Goal: Transaction & Acquisition: Purchase product/service

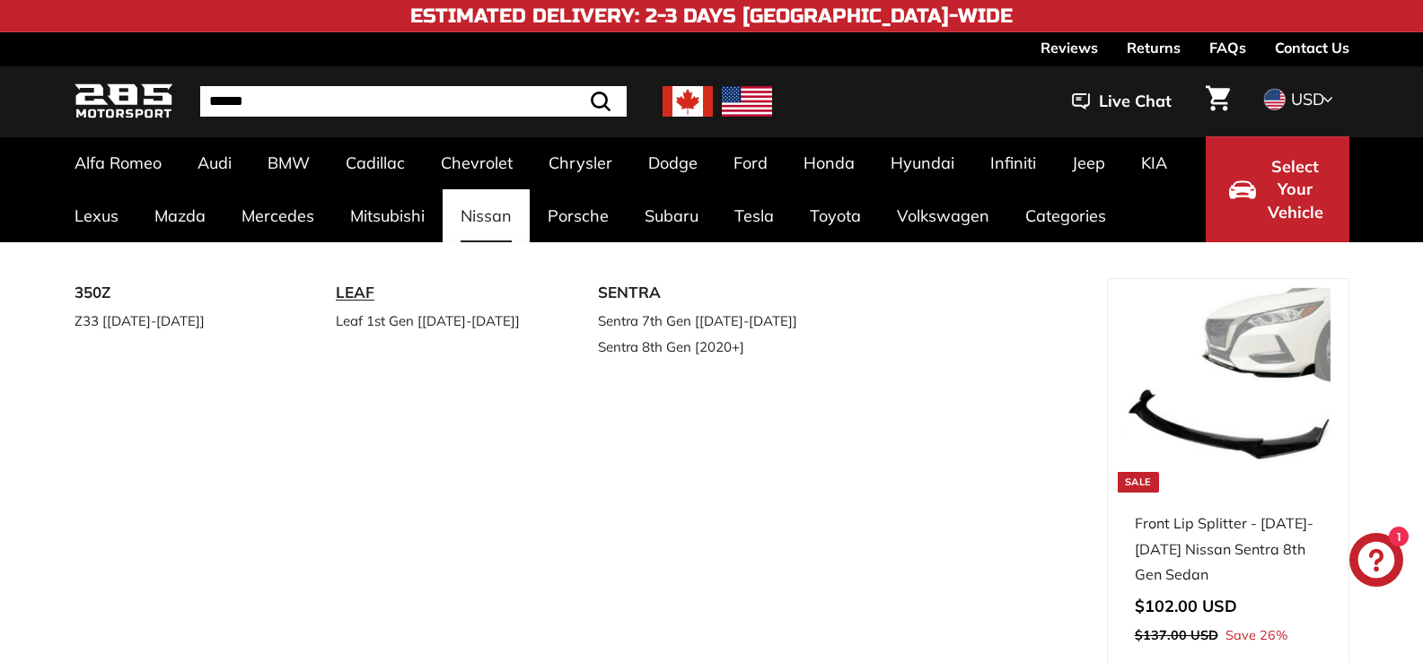
click at [356, 293] on link "LEAF" at bounding box center [442, 293] width 212 height 30
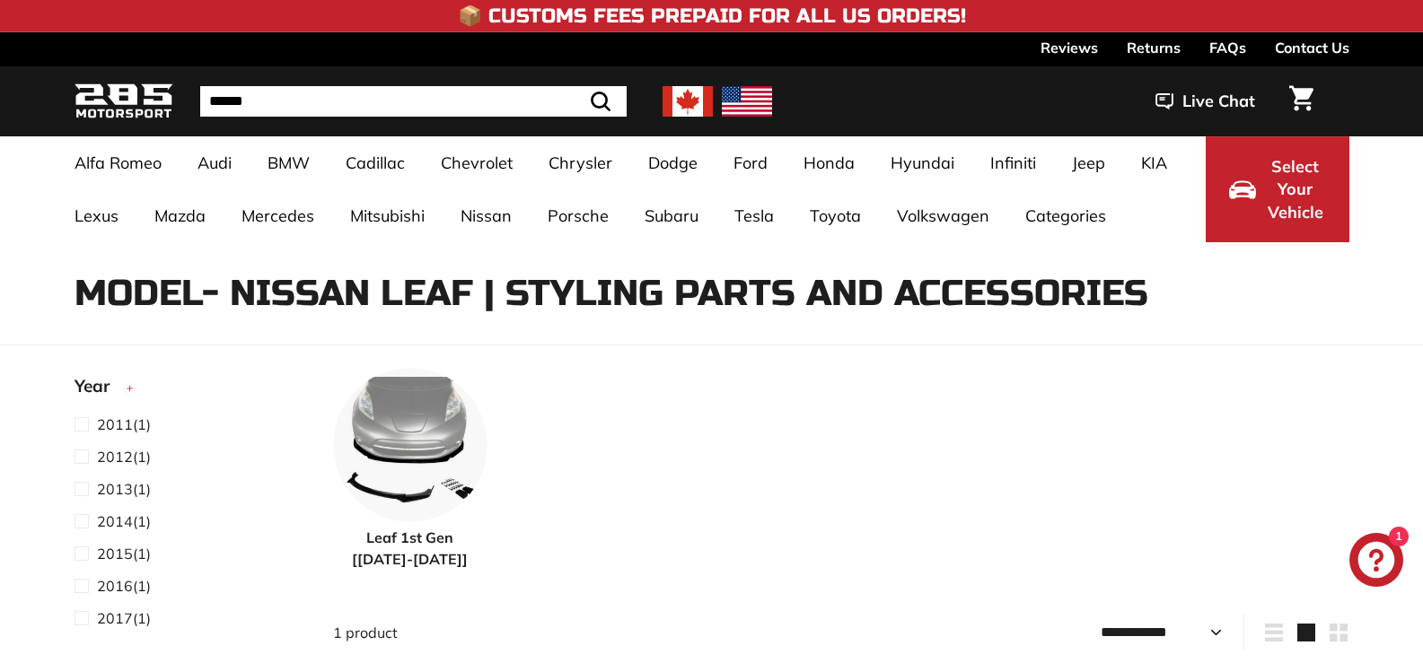
select select "**********"
click at [408, 448] on img at bounding box center [410, 442] width 154 height 154
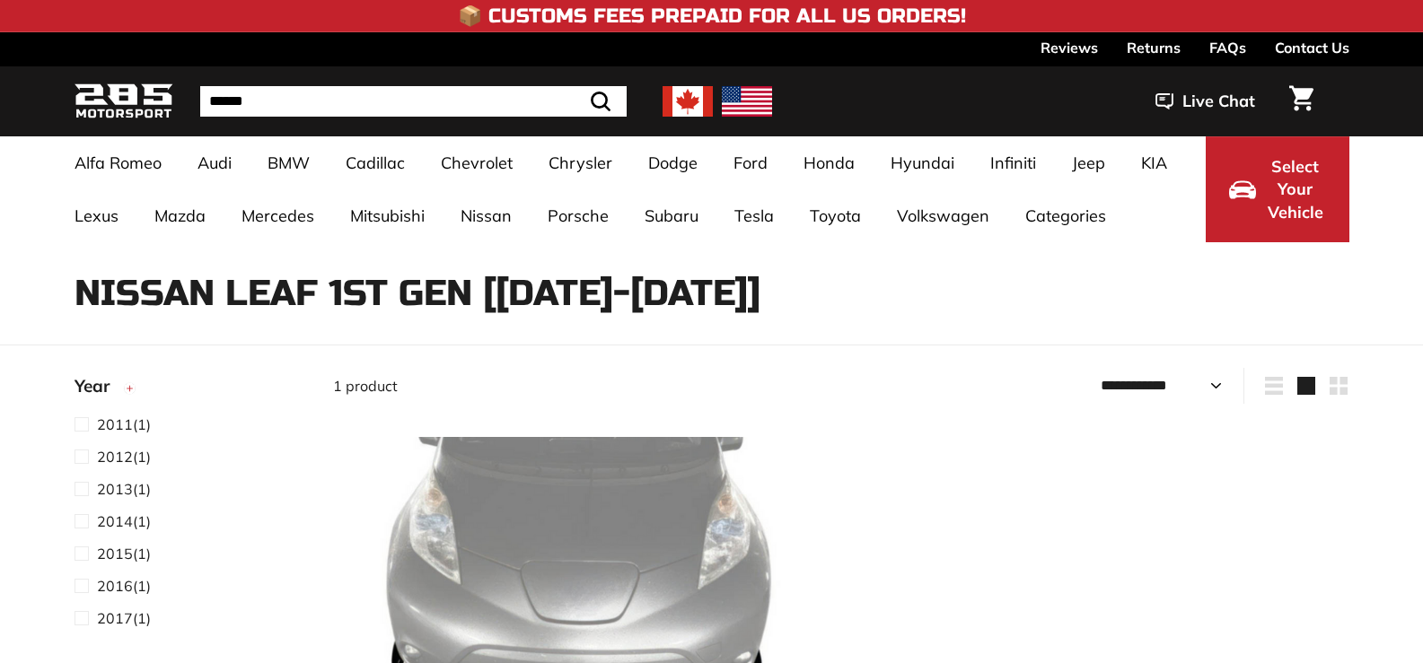
select select "**********"
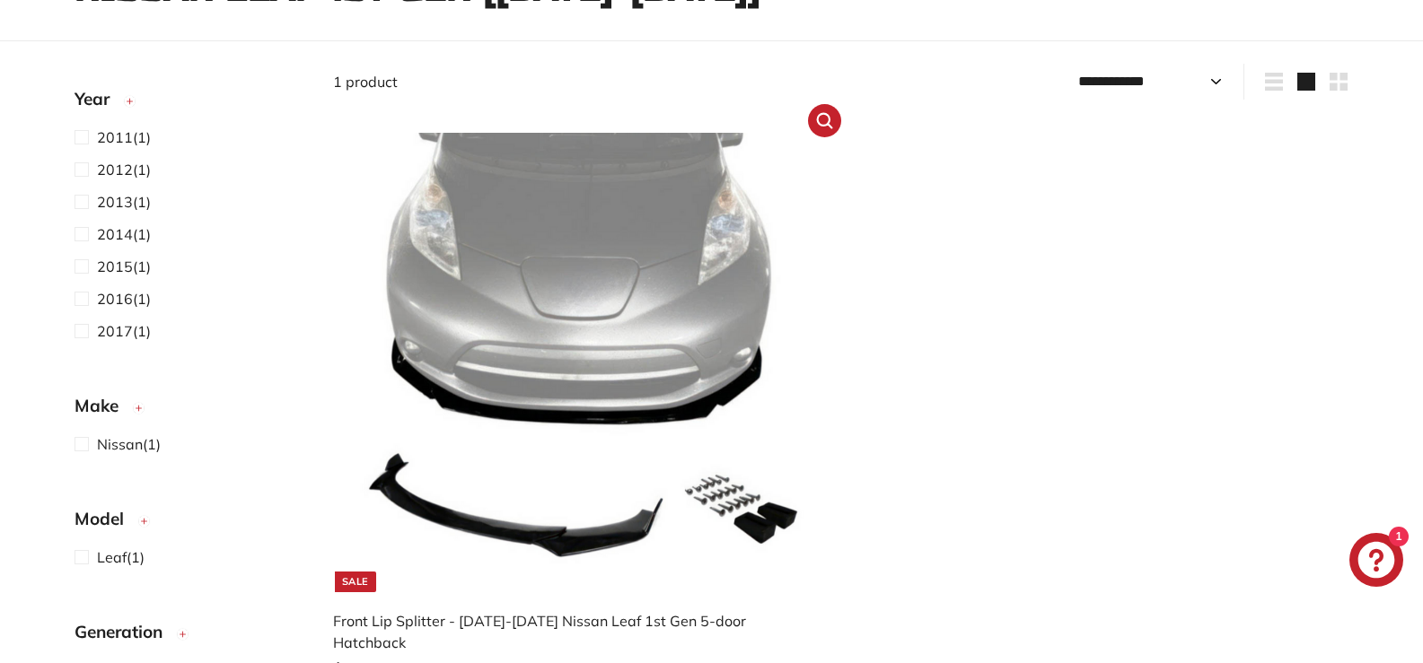
scroll to position [269, 0]
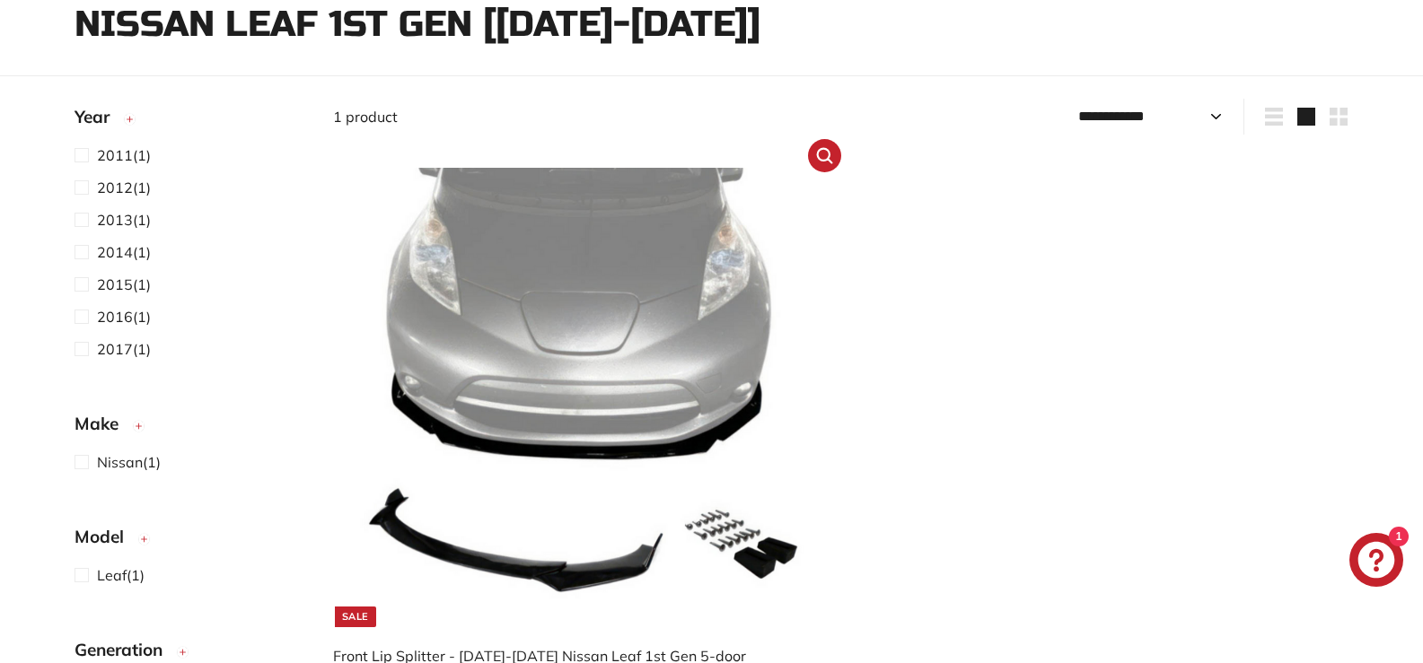
click at [524, 404] on img at bounding box center [582, 397] width 459 height 459
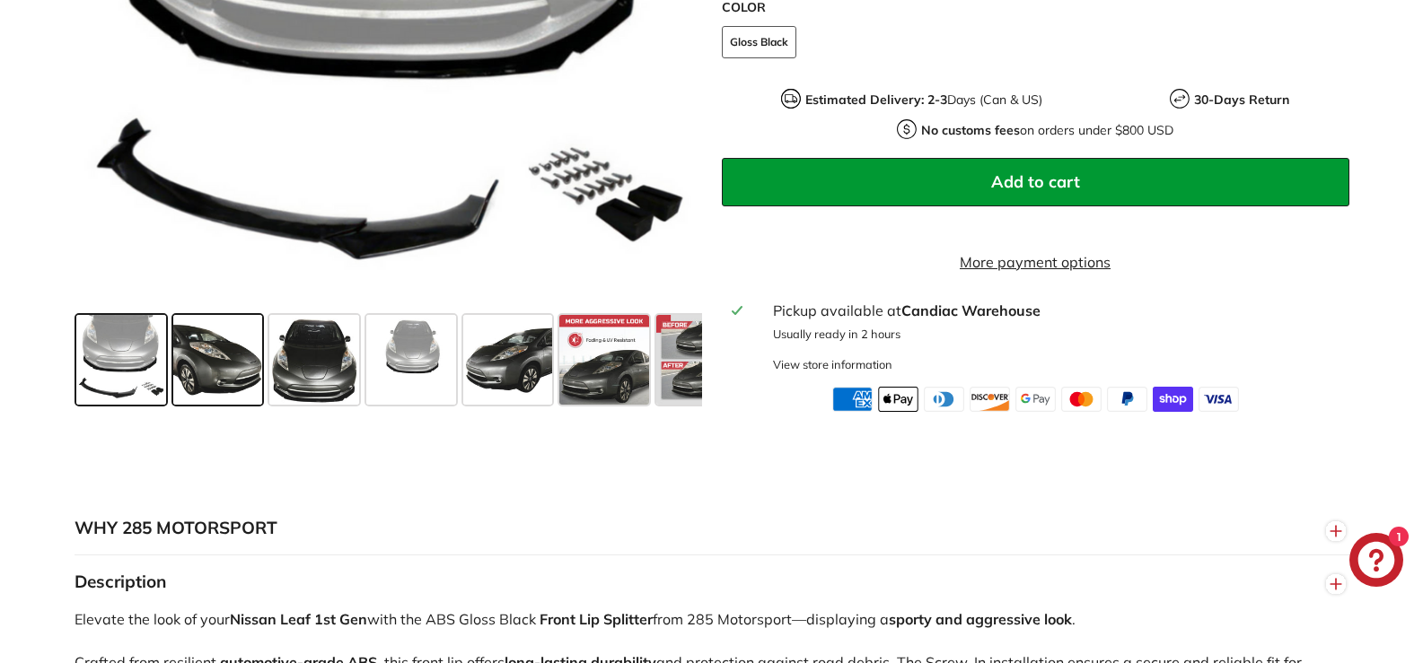
drag, startPoint x: 169, startPoint y: 373, endPoint x: 179, endPoint y: 373, distance: 9.9
click at [173, 373] on div at bounding box center [218, 360] width 97 height 97
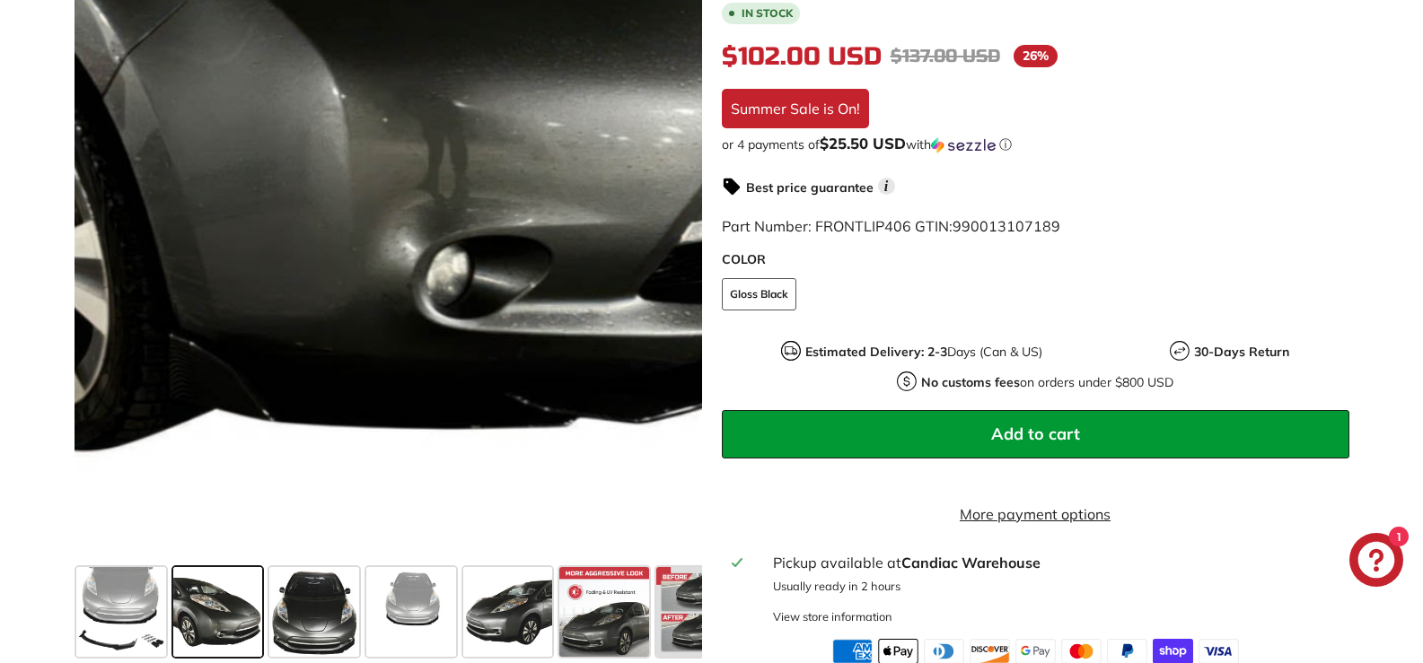
scroll to position [359, 0]
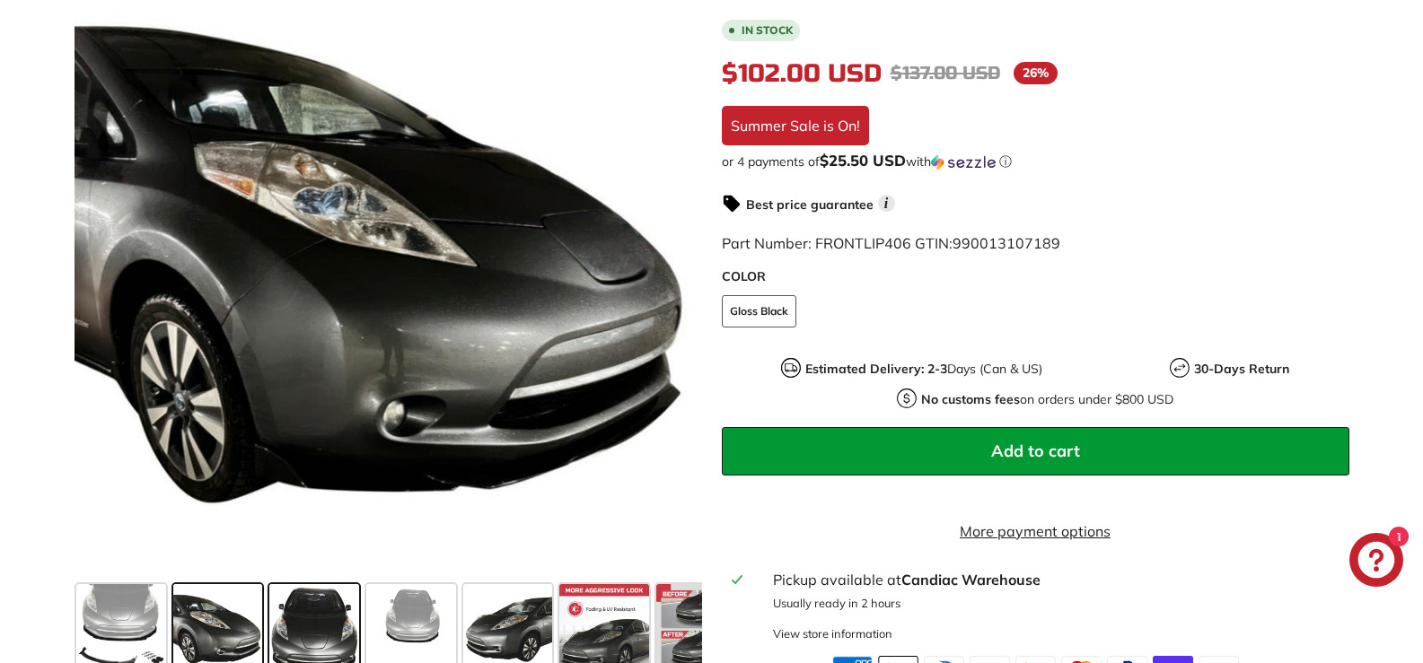
click at [329, 642] on span at bounding box center [314, 629] width 90 height 90
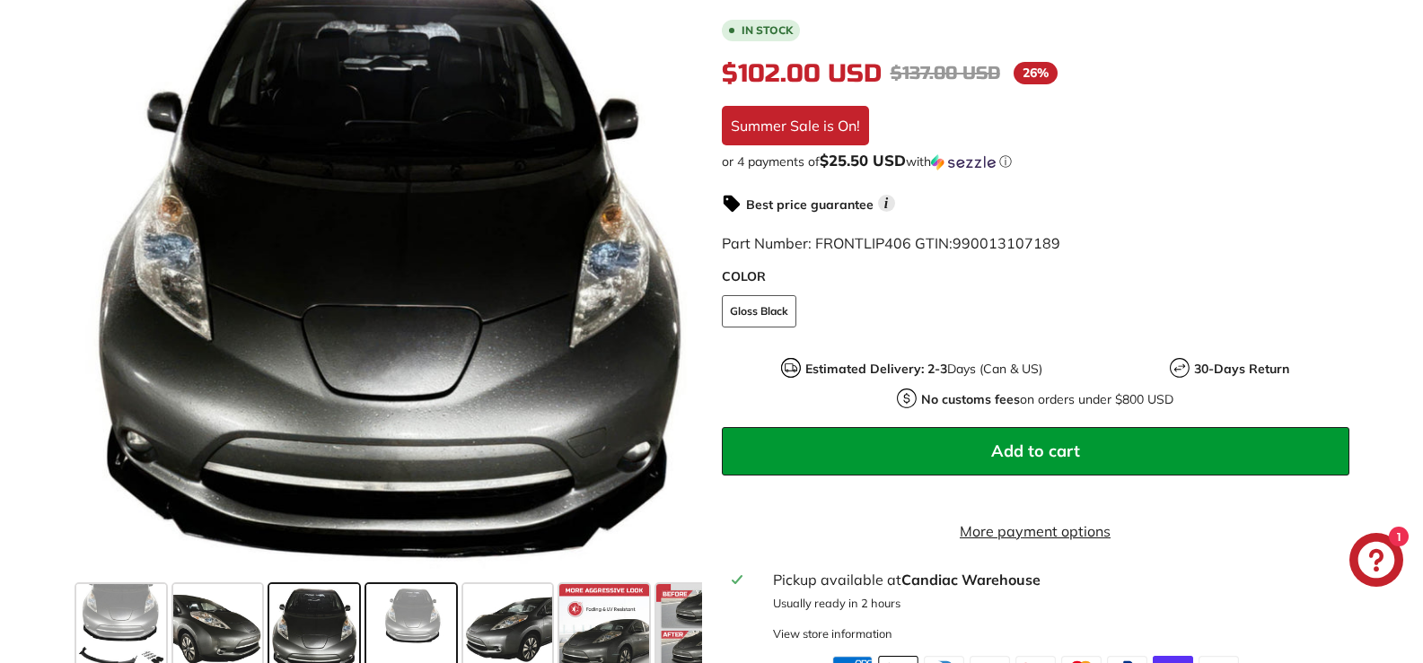
click at [423, 640] on span at bounding box center [411, 629] width 90 height 90
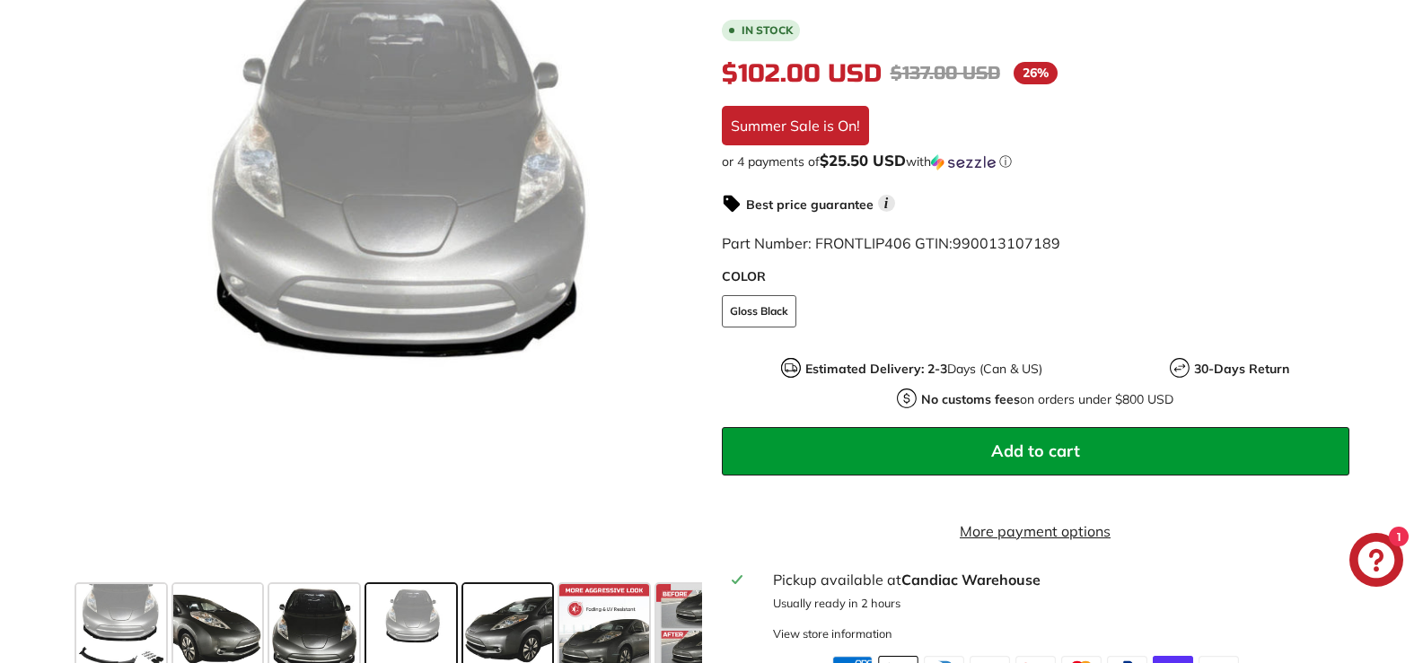
click at [502, 629] on span at bounding box center [508, 629] width 90 height 90
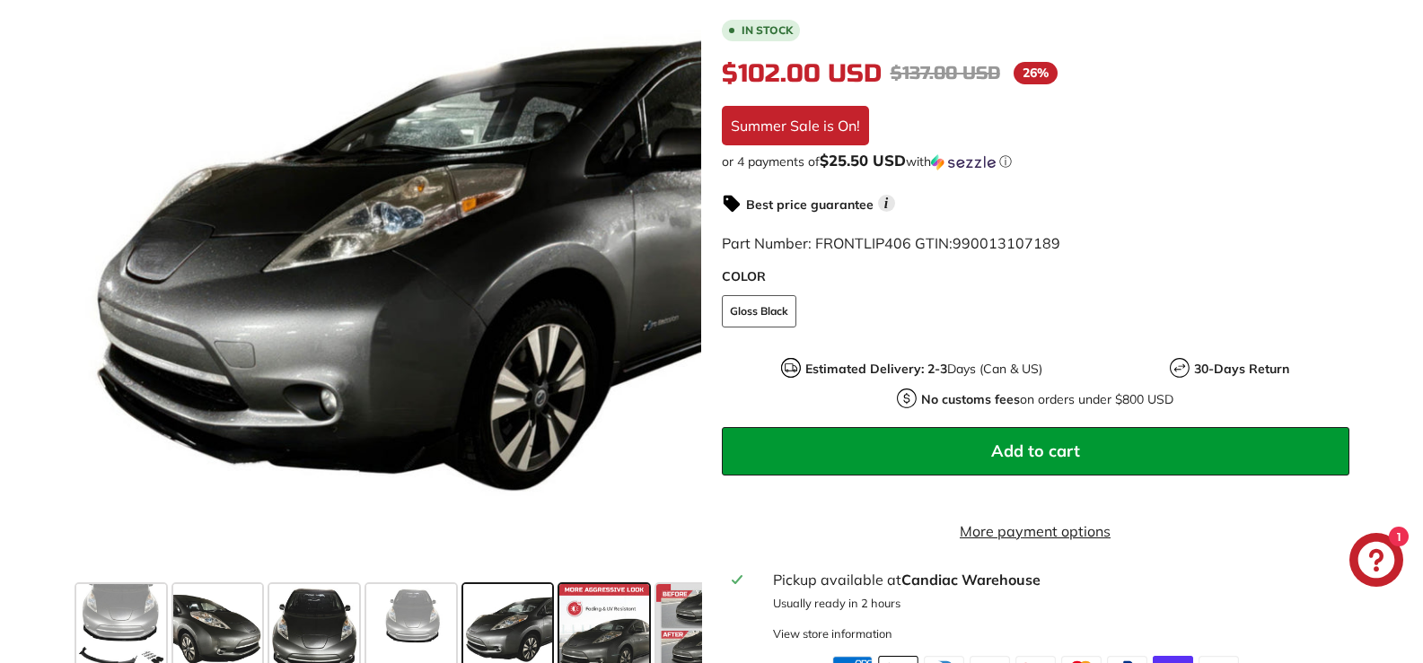
click at [581, 634] on span at bounding box center [604, 629] width 90 height 90
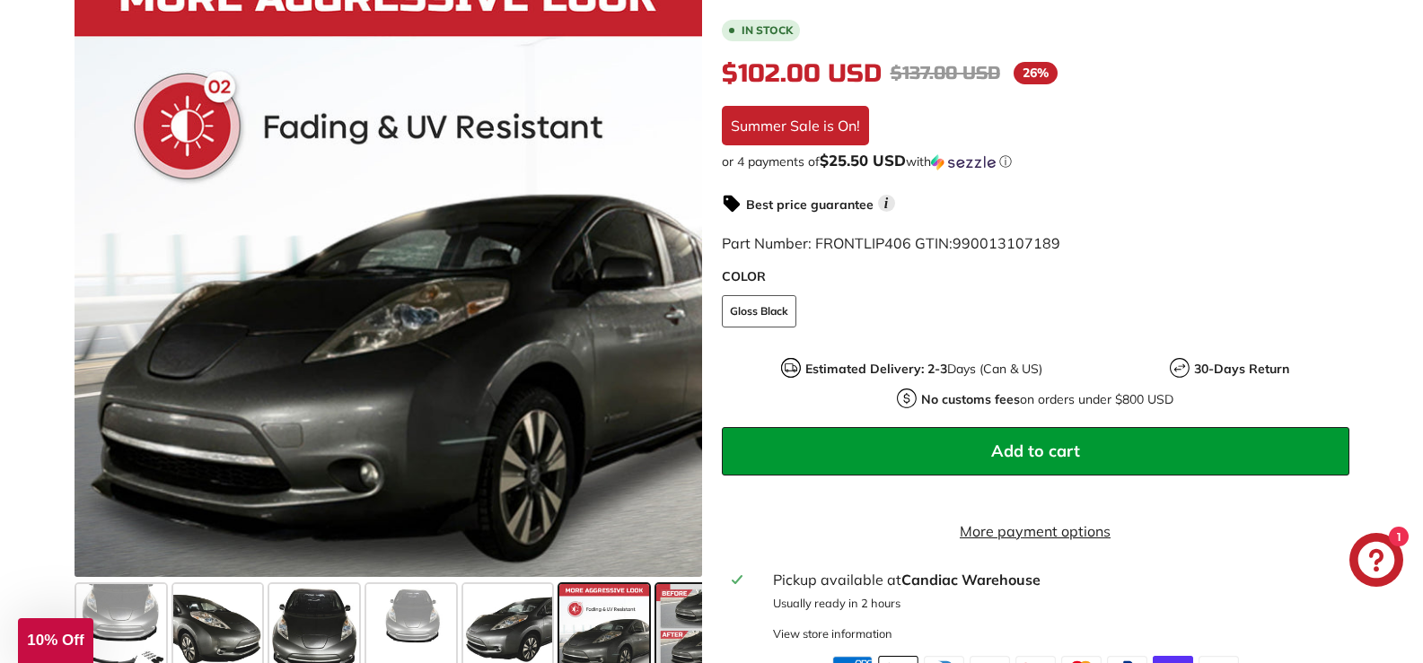
click at [685, 633] on div "Close dialog UNLOCK 10% Off Sign up to receive 10% off your first order and exc…" at bounding box center [711, 331] width 1423 height 663
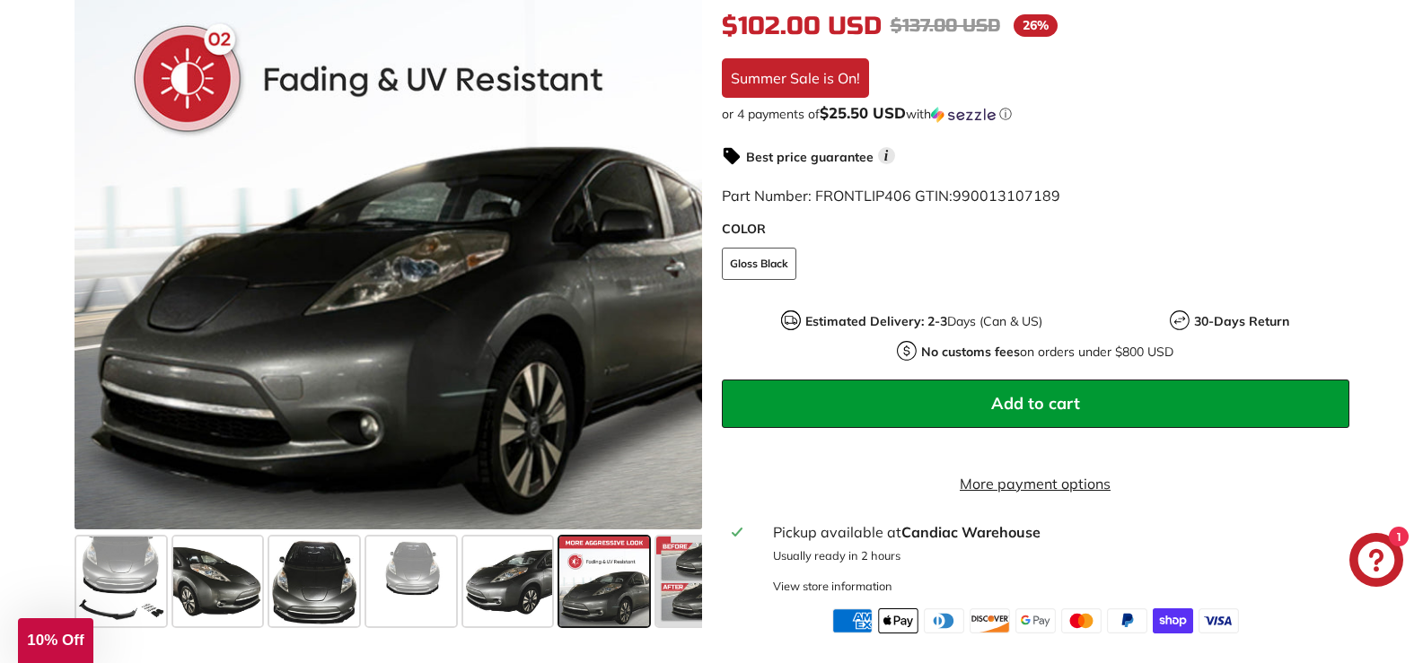
scroll to position [449, 0]
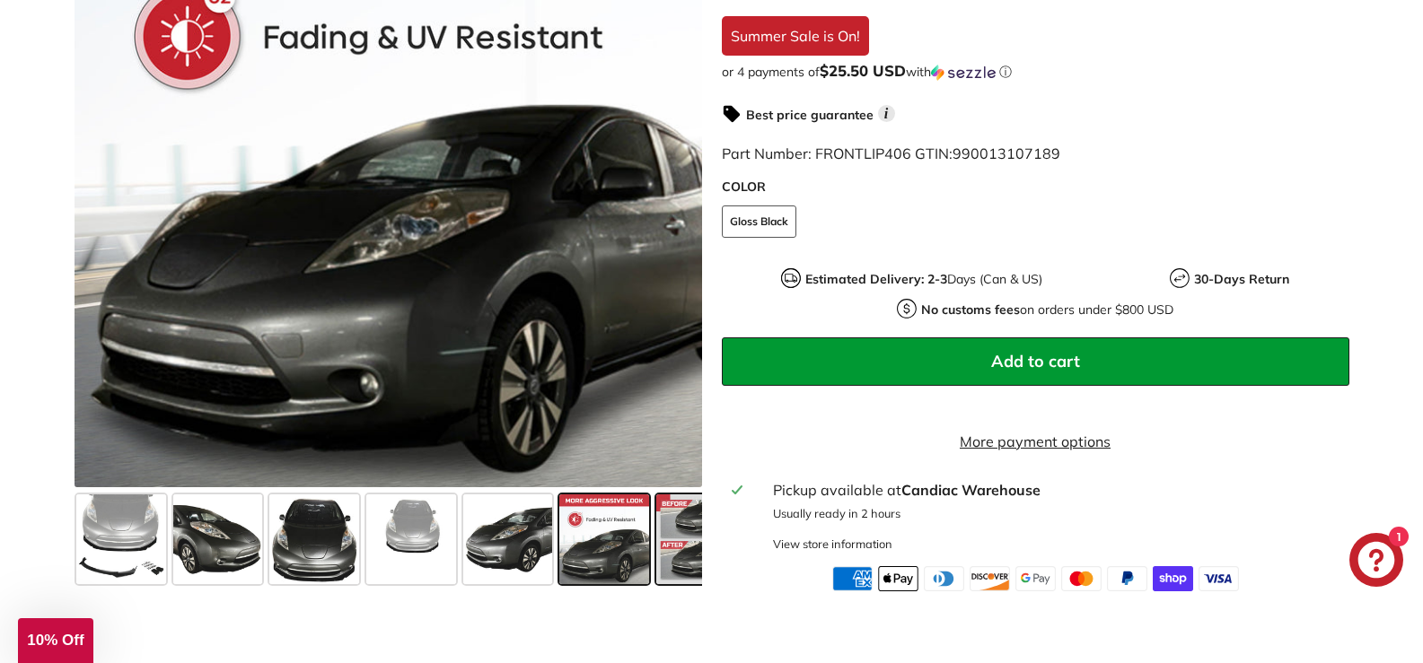
click at [676, 526] on span at bounding box center [701, 540] width 90 height 90
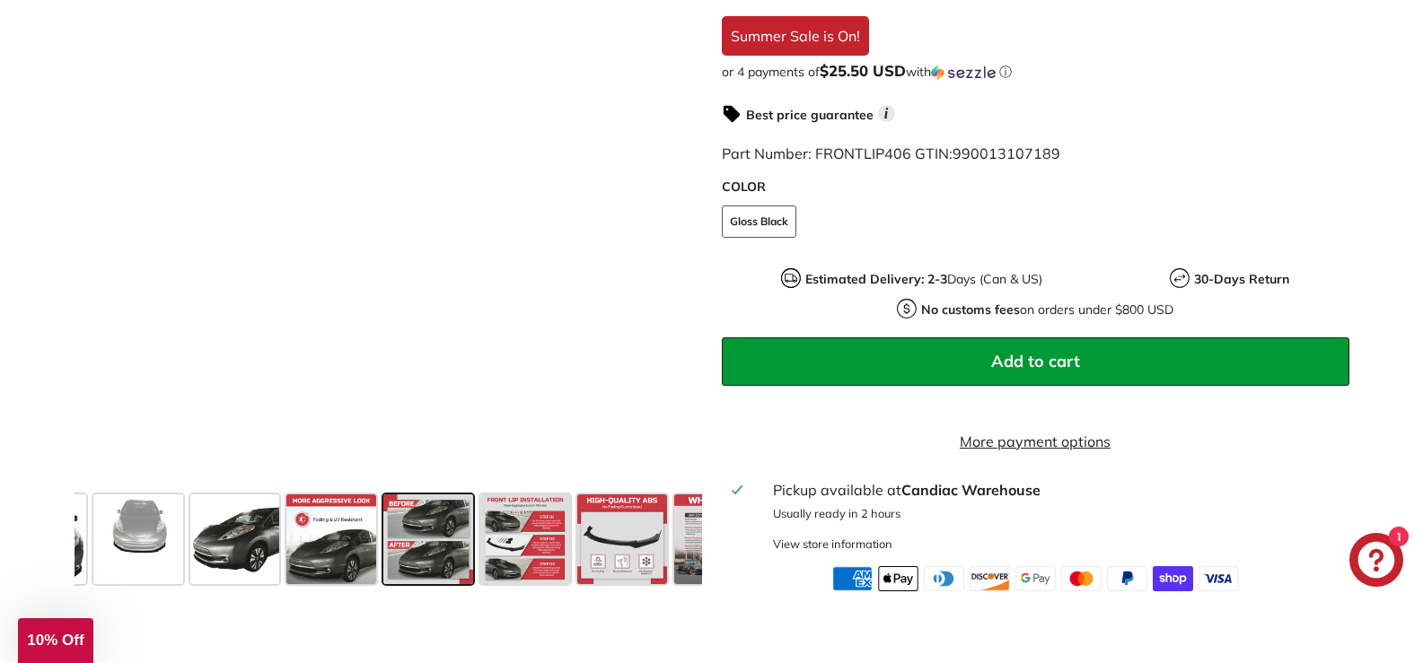
scroll to position [0, 314]
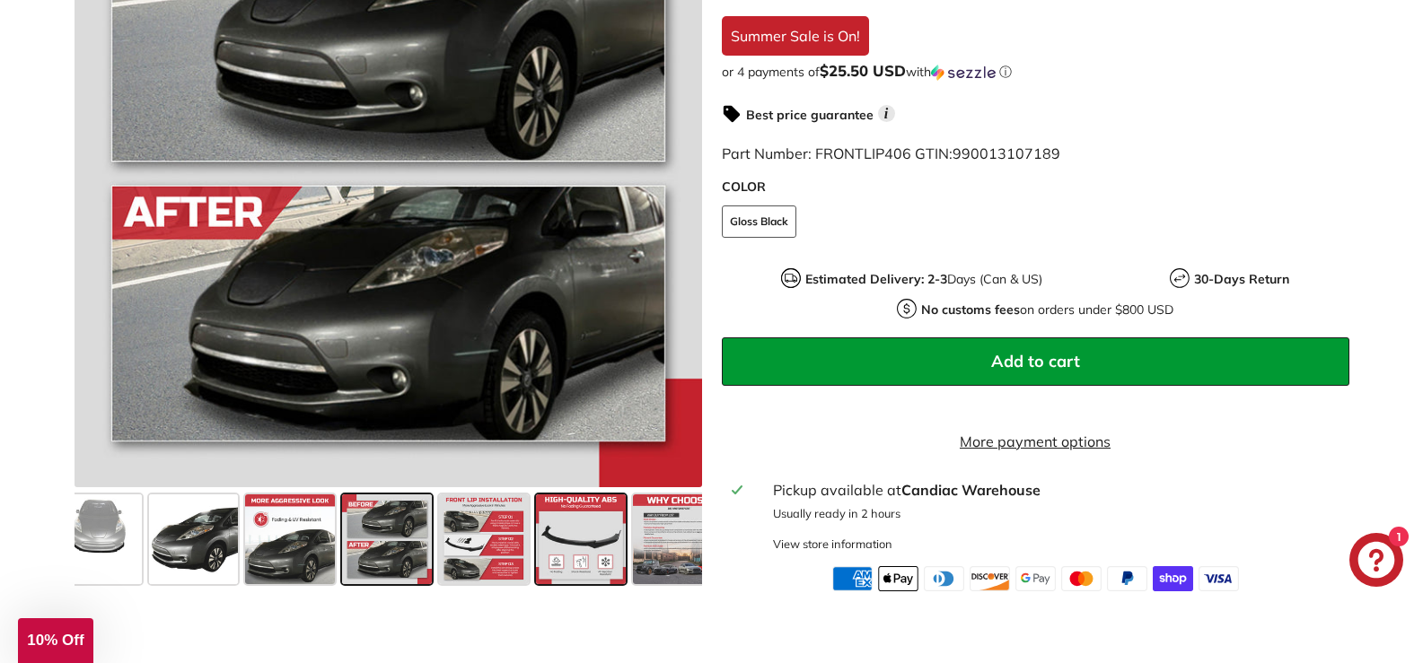
click at [573, 550] on span at bounding box center [581, 540] width 90 height 90
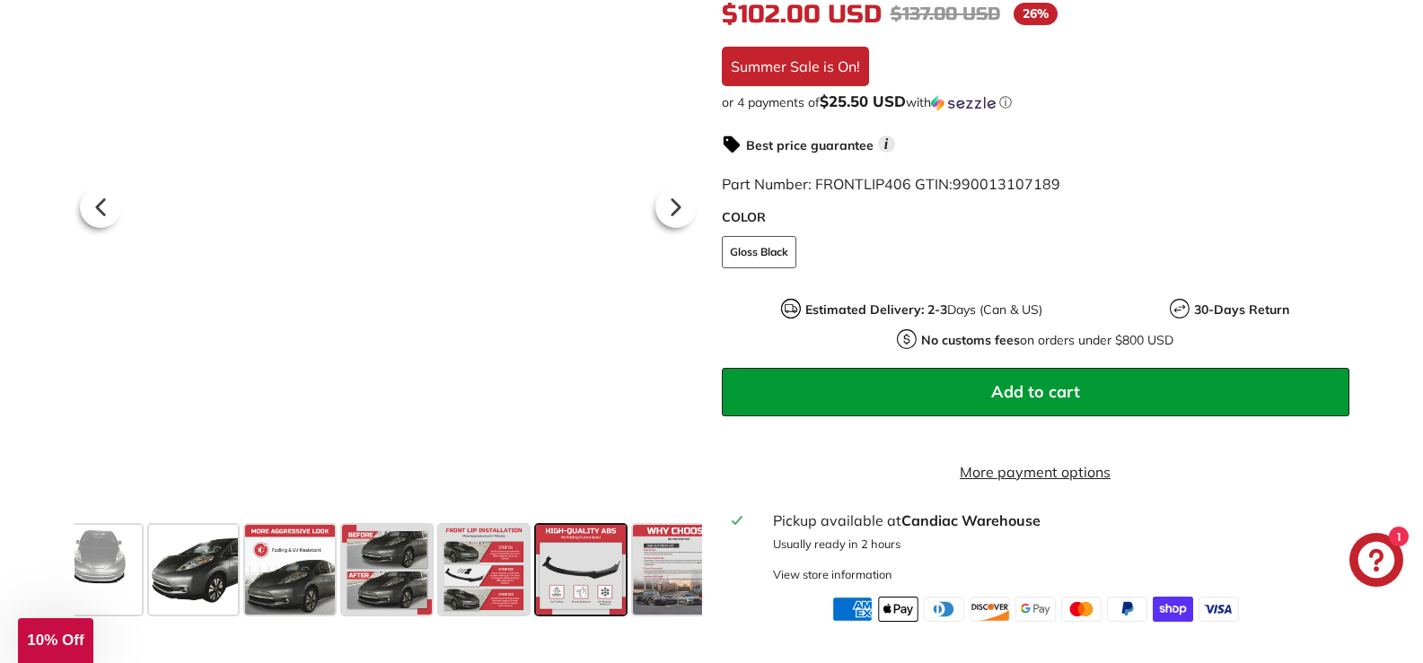
scroll to position [449, 0]
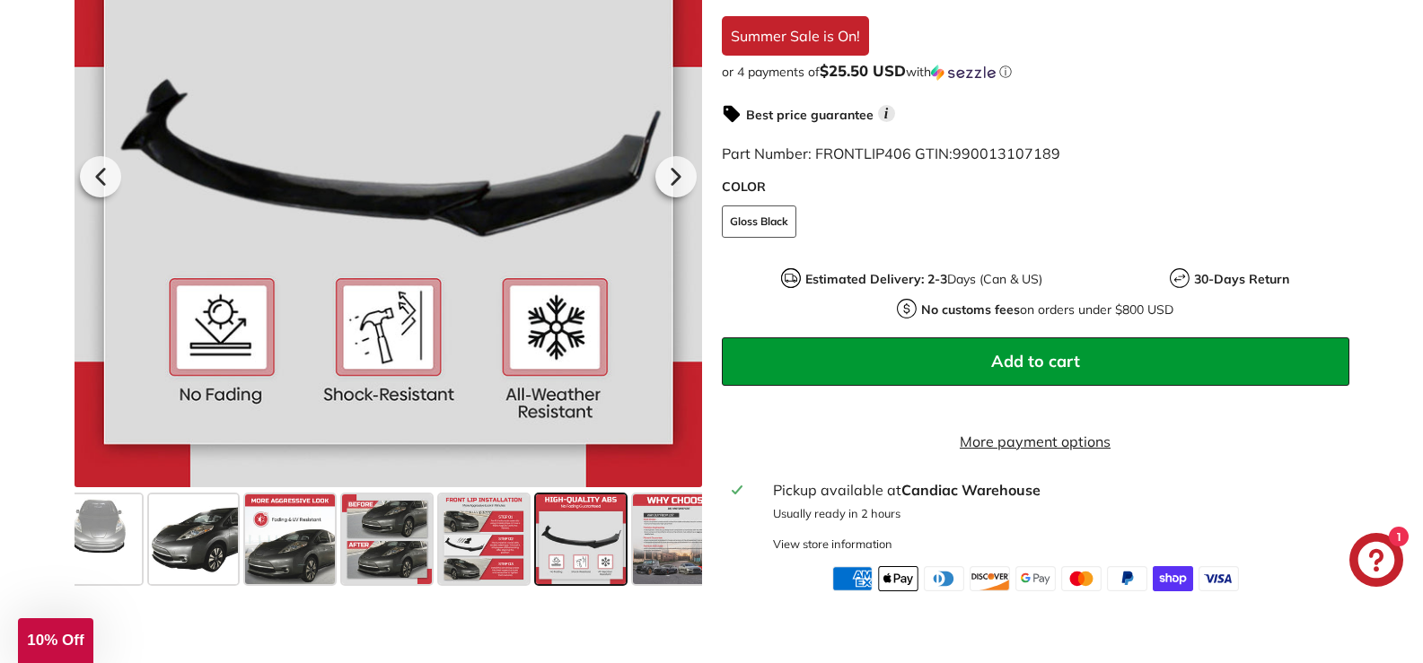
click at [596, 566] on span at bounding box center [581, 540] width 90 height 90
click at [677, 562] on span at bounding box center [678, 540] width 90 height 90
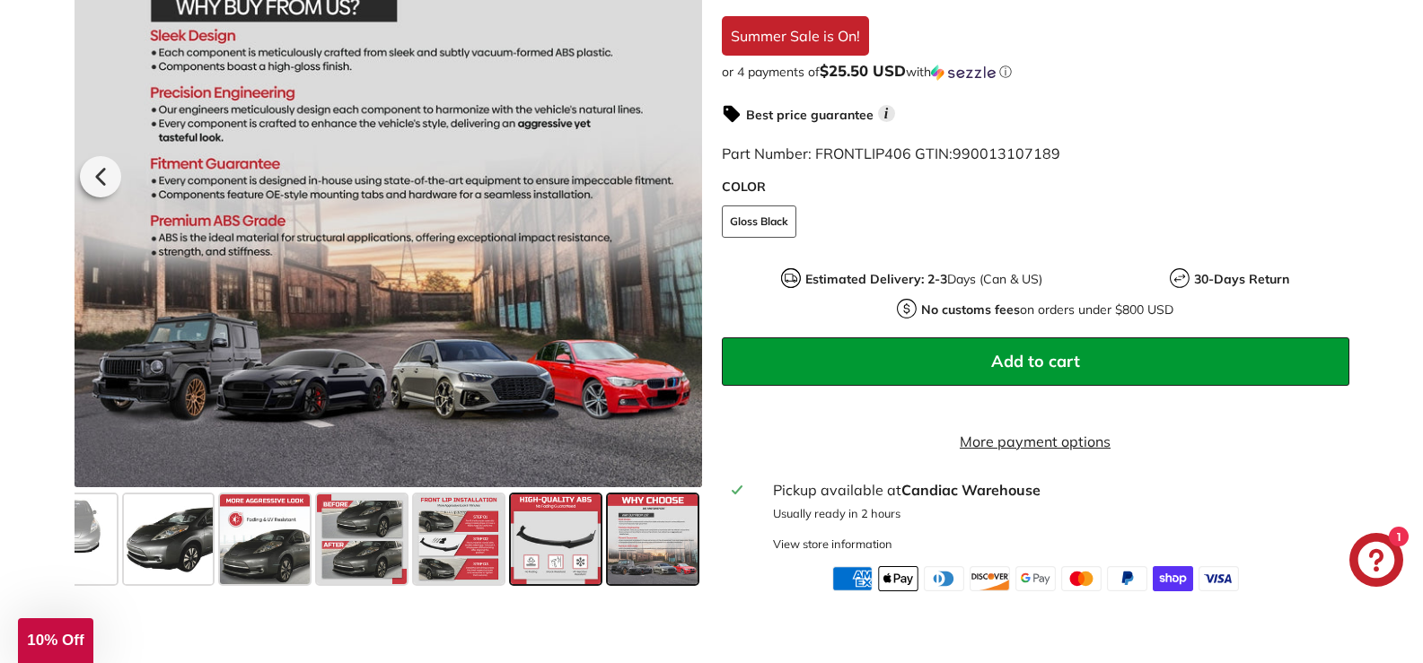
click at [580, 566] on span at bounding box center [556, 540] width 90 height 90
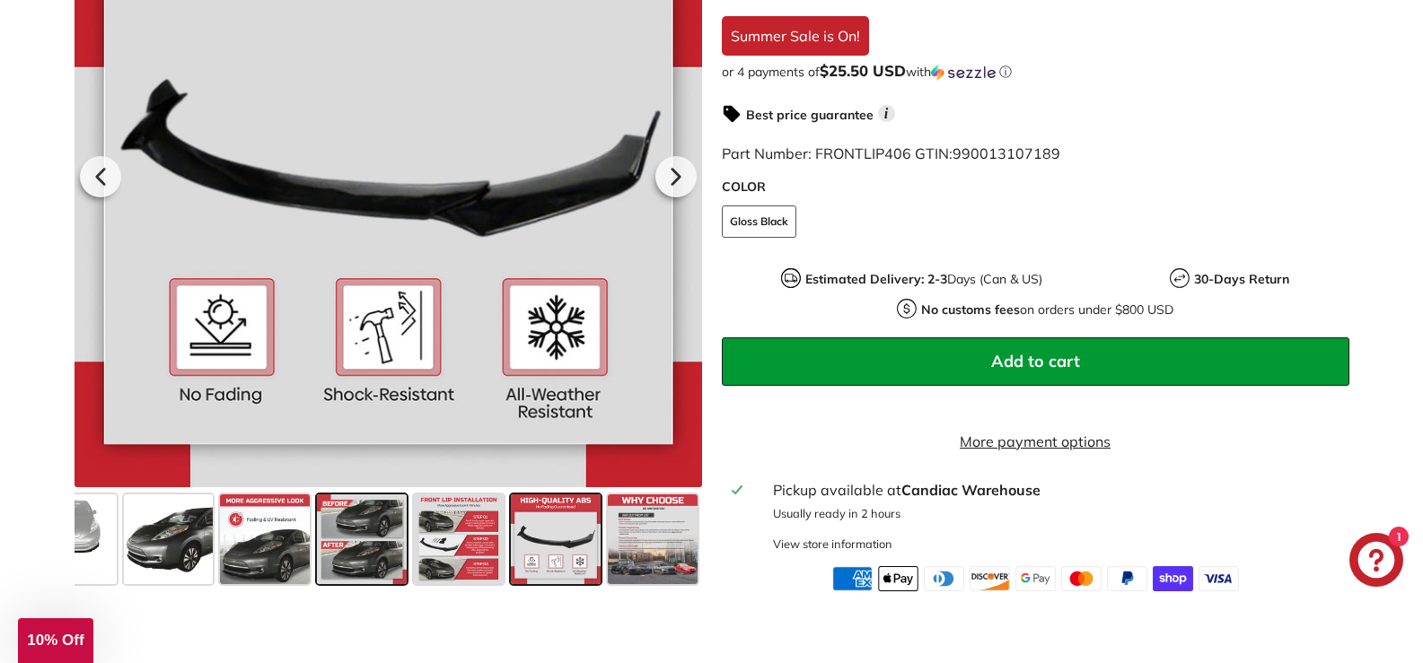
click at [355, 564] on span at bounding box center [362, 540] width 90 height 90
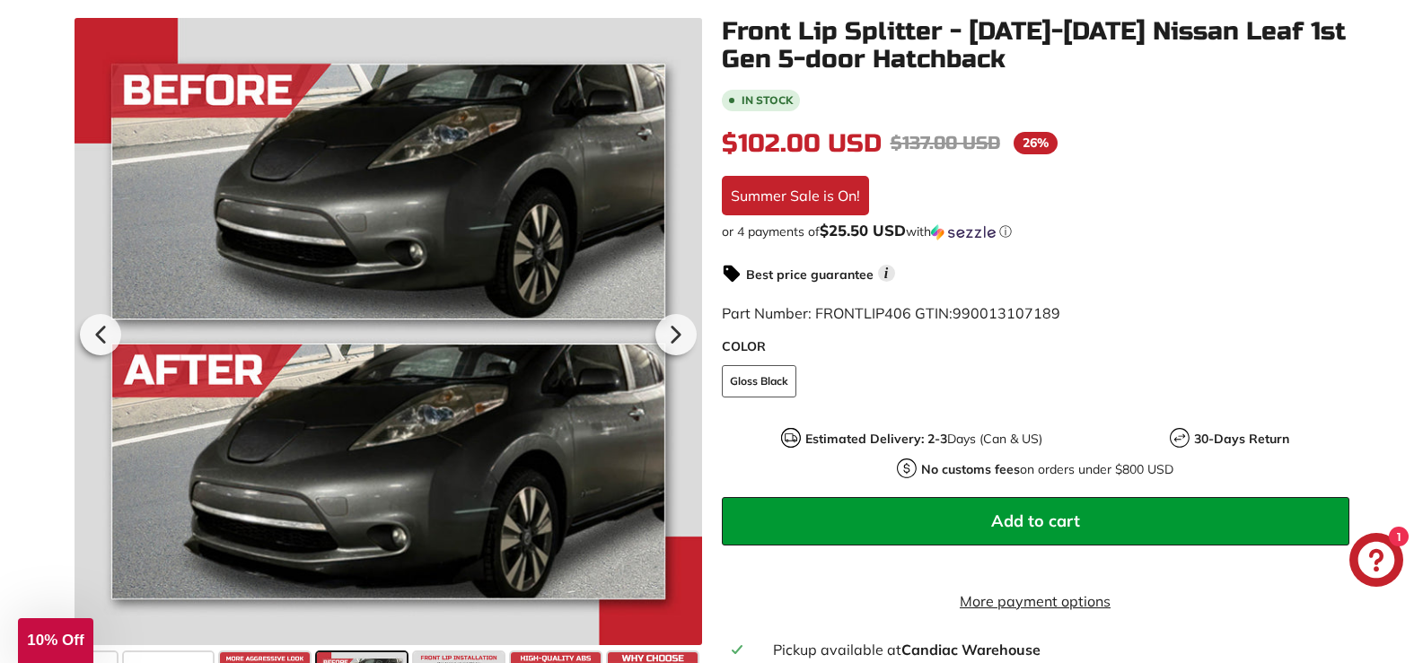
scroll to position [269, 0]
